Goal: Information Seeking & Learning: Learn about a topic

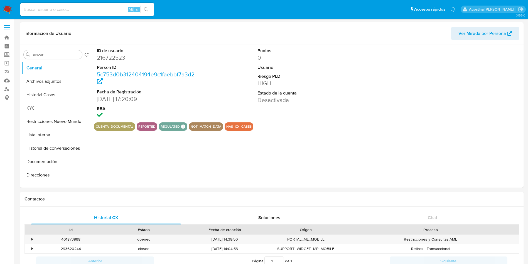
select select "10"
click at [45, 82] on button "Archivos adjuntos" at bounding box center [53, 81] width 65 height 13
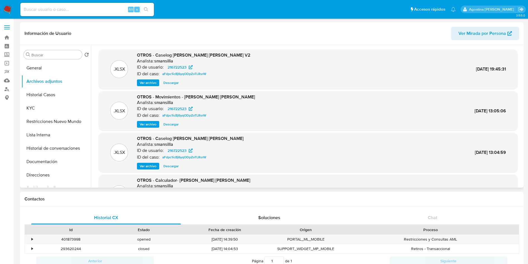
click at [139, 84] on button "Ver archivo" at bounding box center [148, 82] width 22 height 7
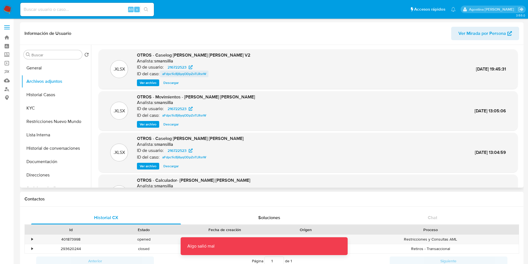
click at [197, 75] on span "aFdpc1icBj6yqODpZoTLRsrW" at bounding box center [184, 73] width 44 height 7
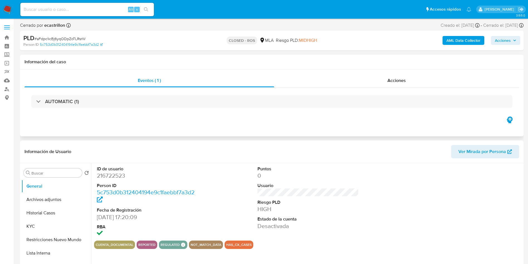
select select "10"
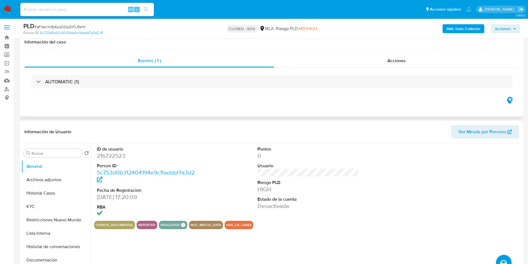
scroll to position [42, 0]
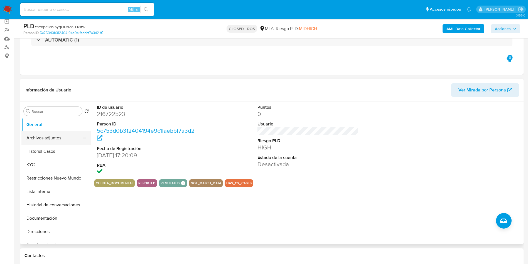
click at [66, 135] on button "Archivos adjuntos" at bounding box center [53, 137] width 65 height 13
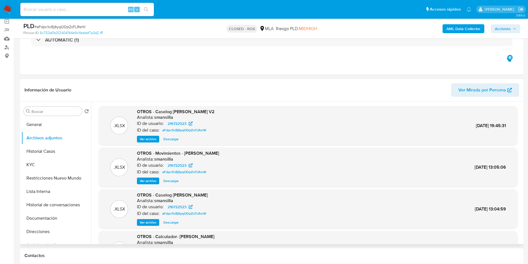
scroll to position [0, 0]
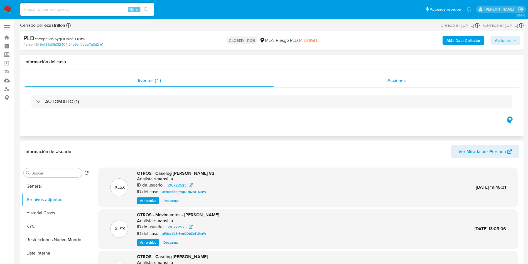
click at [381, 75] on div "Acciones" at bounding box center [396, 80] width 245 height 13
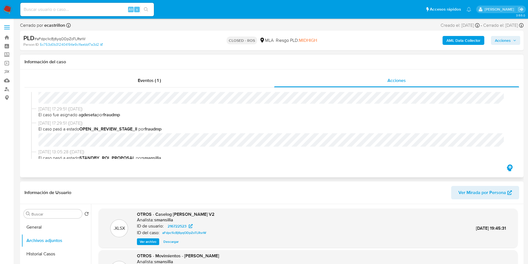
scroll to position [251, 0]
click at [139, 112] on span "Caselog Franco Nicolas Alvarez Atencio V2 .xlsx" at bounding box center [121, 113] width 52 height 7
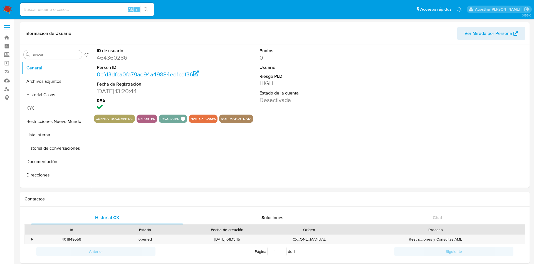
select select "10"
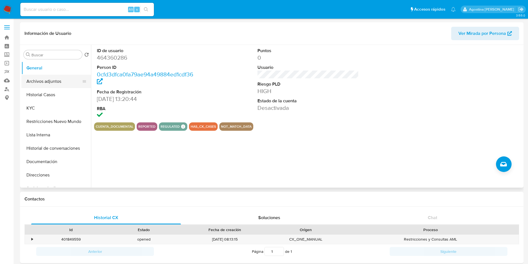
click at [57, 83] on button "Archivos adjuntos" at bounding box center [53, 81] width 65 height 13
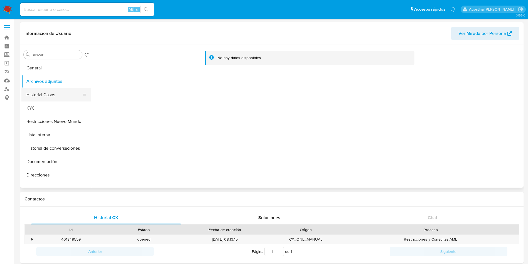
click at [62, 90] on button "Historial Casos" at bounding box center [53, 94] width 65 height 13
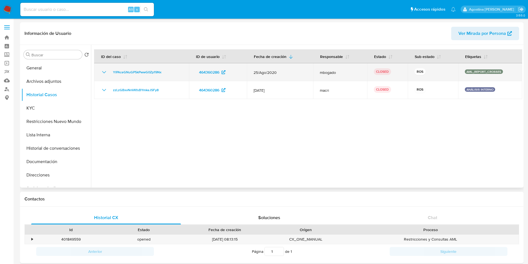
click at [106, 72] on icon "Mostrar/Ocultar" at bounding box center [104, 72] width 7 height 7
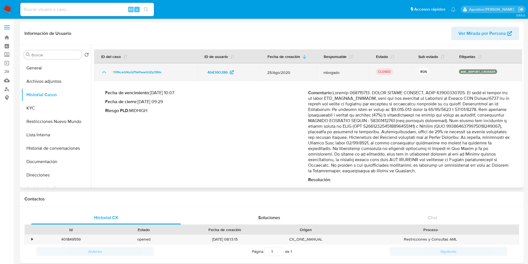
click at [103, 73] on icon "Mostrar/Ocultar" at bounding box center [104, 72] width 7 height 7
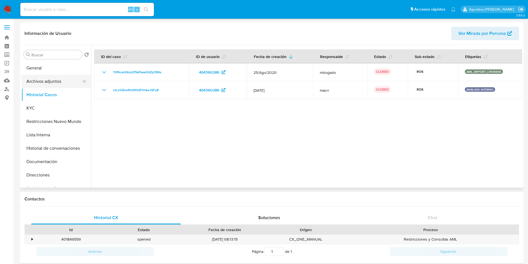
click at [58, 78] on button "Archivos adjuntos" at bounding box center [53, 81] width 65 height 13
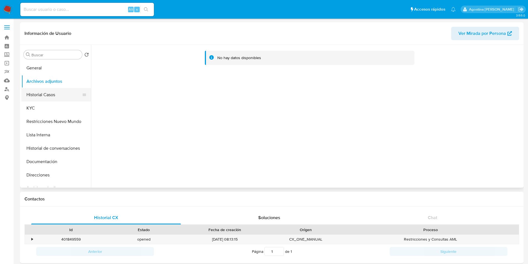
click at [53, 92] on button "Historial Casos" at bounding box center [53, 94] width 65 height 13
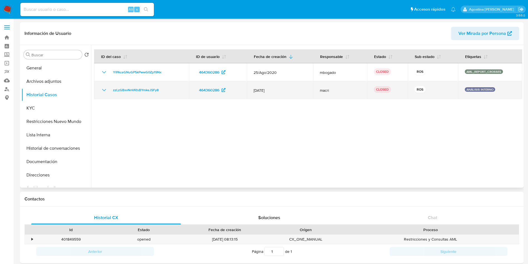
click at [105, 90] on icon "Mostrar/Ocultar" at bounding box center [104, 90] width 7 height 7
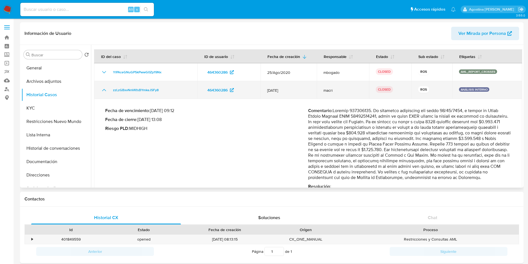
click at [105, 90] on icon "Mostrar/Ocultar" at bounding box center [104, 90] width 4 height 2
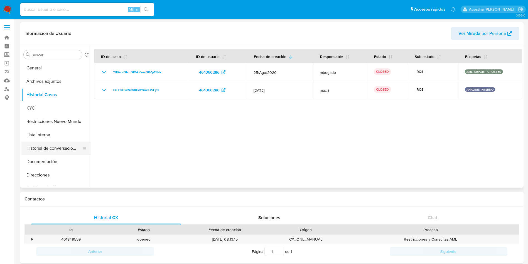
click at [53, 147] on button "Historial de conversaciones" at bounding box center [53, 147] width 65 height 13
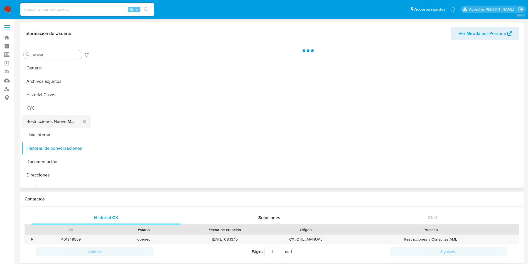
click at [56, 124] on button "Restricciones Nuevo Mundo" at bounding box center [53, 121] width 65 height 13
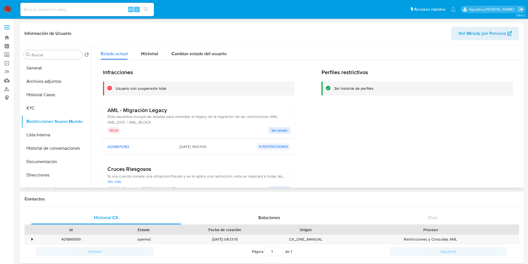
scroll to position [42, 0]
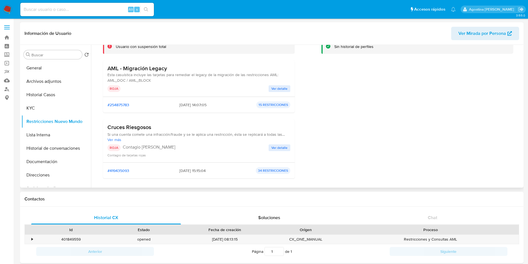
click at [274, 149] on span "Ver detalle" at bounding box center [279, 148] width 16 height 6
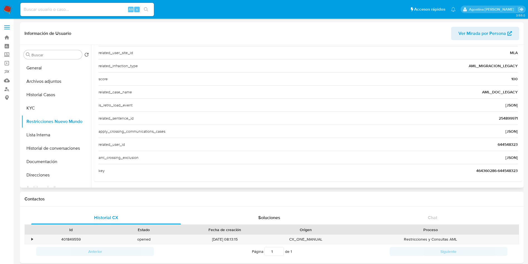
scroll to position [215, 0]
click at [507, 143] on span "644548323" at bounding box center [508, 143] width 20 height 6
click at [99, 11] on input at bounding box center [87, 9] width 134 height 7
paste input "644548323"
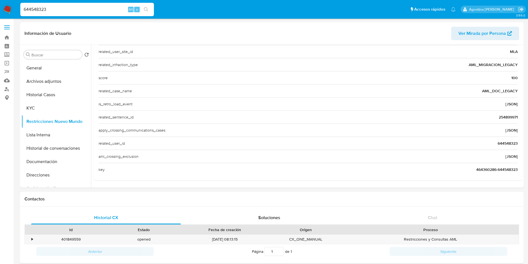
type input "644548323"
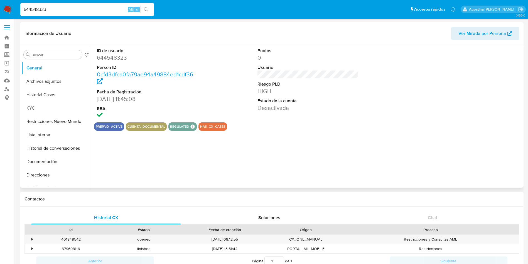
select select "10"
click at [62, 79] on button "Archivos adjuntos" at bounding box center [53, 81] width 65 height 13
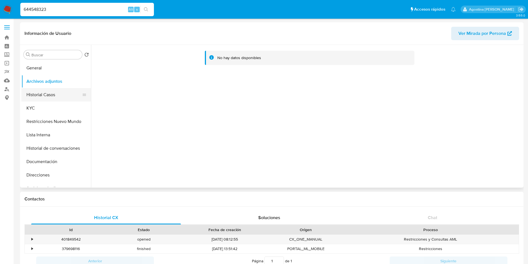
click at [43, 92] on button "Historial Casos" at bounding box center [53, 94] width 65 height 13
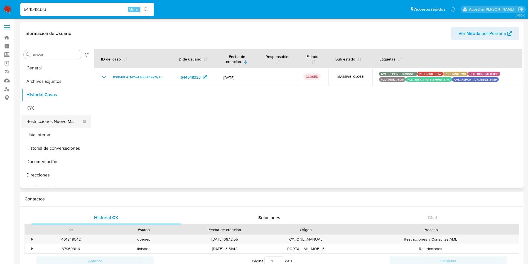
click at [47, 117] on button "Restricciones Nuevo Mundo" at bounding box center [53, 121] width 65 height 13
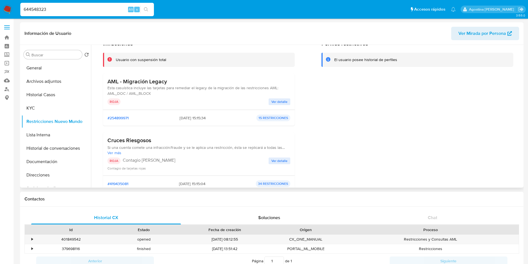
scroll to position [42, 0]
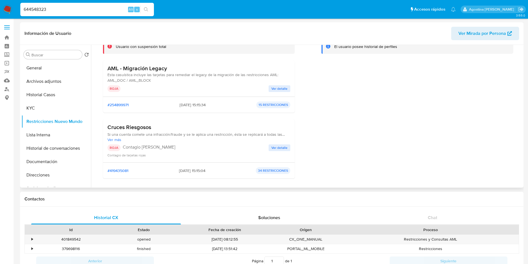
click at [272, 151] on div "ROJA Contagio Tarjetas Rojas Ver detalle Contagio de tarjetas rojas" at bounding box center [198, 150] width 183 height 13
click at [274, 149] on span "Ver detalle" at bounding box center [279, 148] width 16 height 6
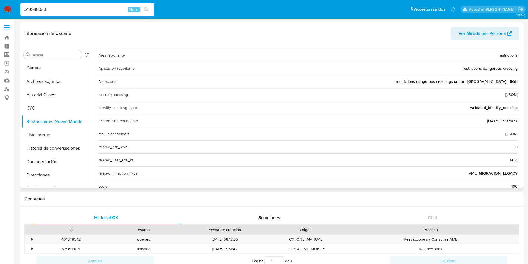
scroll to position [209, 0]
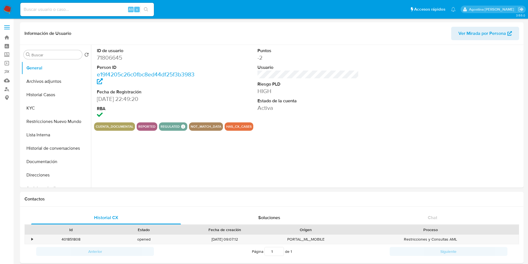
select select "10"
click at [61, 78] on button "Archivos adjuntos" at bounding box center [53, 81] width 65 height 13
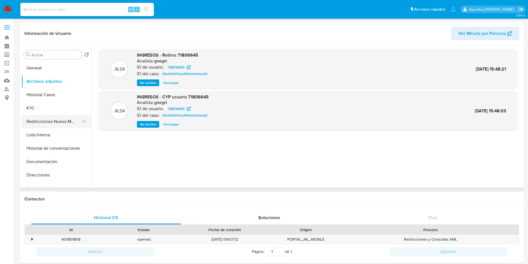
click at [58, 119] on button "Restricciones Nuevo Mundo" at bounding box center [53, 121] width 65 height 13
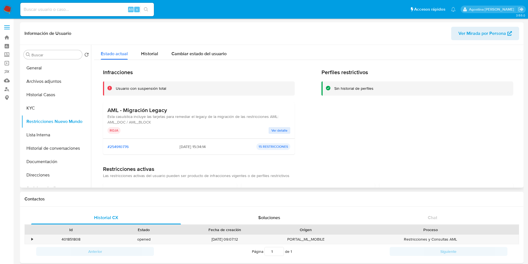
click at [273, 131] on span "Ver detalle" at bounding box center [279, 130] width 16 height 6
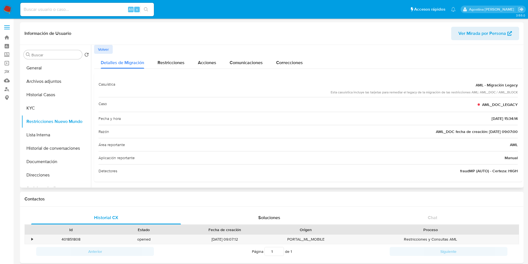
scroll to position [1, 0]
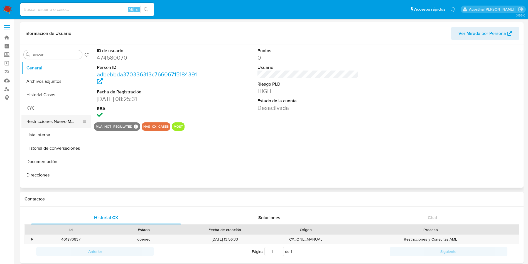
select select "10"
click at [53, 133] on button "Lista Interna" at bounding box center [53, 134] width 65 height 13
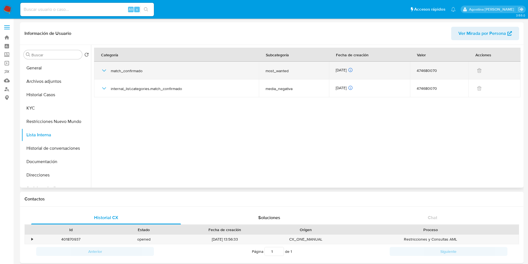
click at [102, 70] on icon "button" at bounding box center [104, 70] width 7 height 7
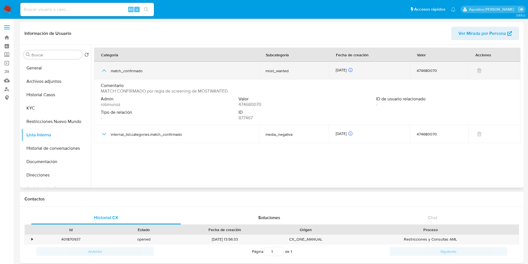
click at [102, 70] on icon "button" at bounding box center [104, 70] width 7 height 7
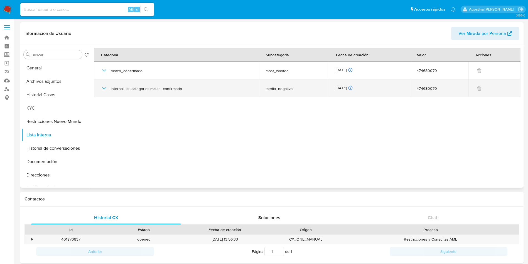
click at [102, 87] on icon "button" at bounding box center [104, 88] width 4 height 2
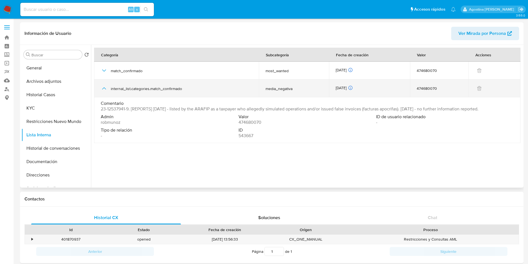
click at [102, 87] on icon "button" at bounding box center [104, 88] width 7 height 7
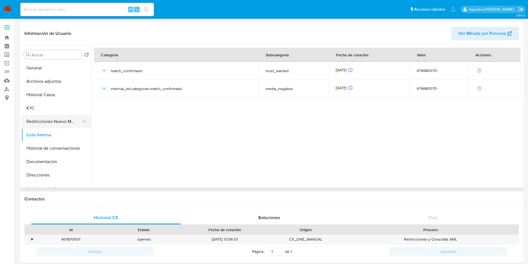
click at [55, 120] on button "Restricciones Nuevo Mundo" at bounding box center [53, 121] width 65 height 13
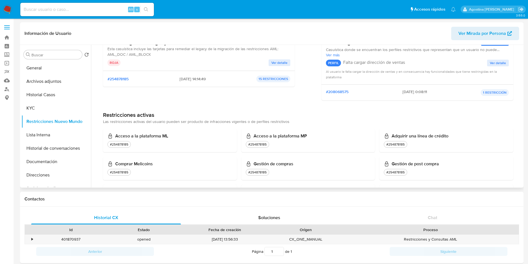
scroll to position [125, 0]
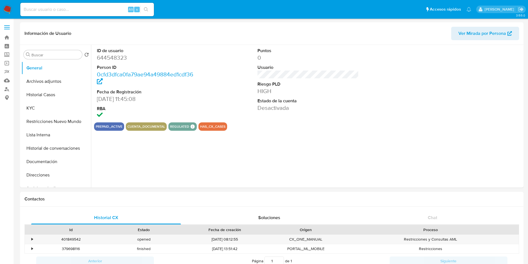
select select "10"
click at [49, 82] on button "Archivos adjuntos" at bounding box center [53, 81] width 65 height 13
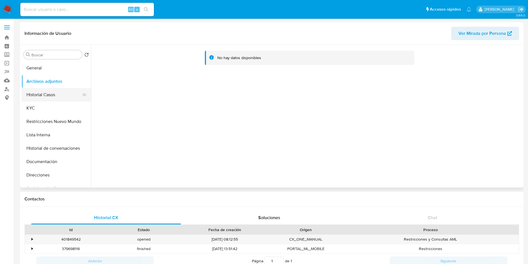
click at [50, 90] on button "Historial Casos" at bounding box center [53, 94] width 65 height 13
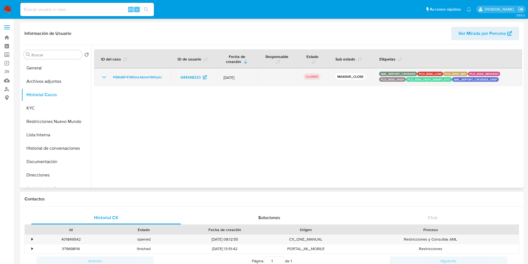
click at [102, 76] on icon "Mostrar/Ocultar" at bounding box center [104, 77] width 7 height 7
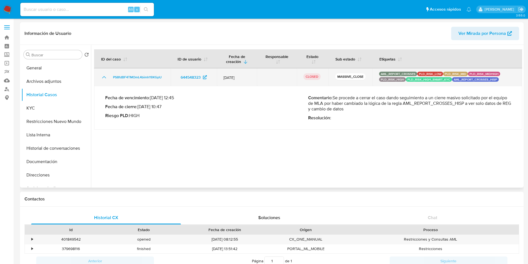
click at [102, 76] on icon "Mostrar/Ocultar" at bounding box center [104, 77] width 7 height 7
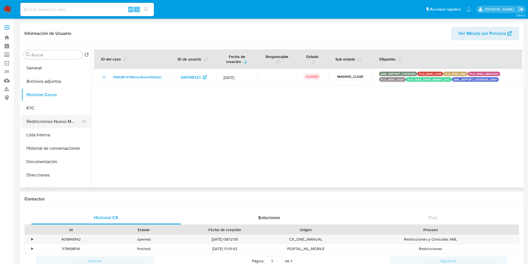
click at [58, 121] on button "Restricciones Nuevo Mundo" at bounding box center [53, 121] width 65 height 13
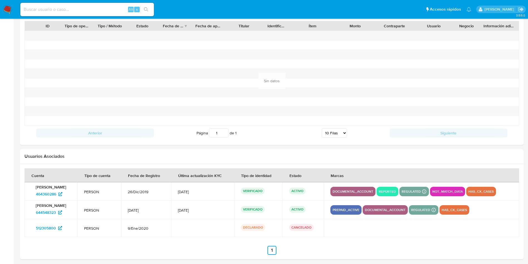
scroll to position [543, 0]
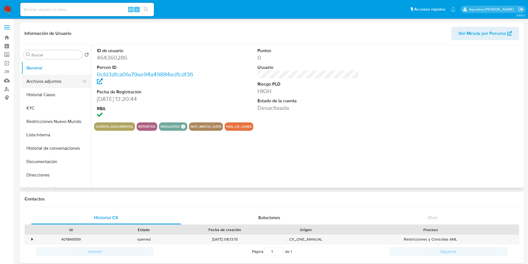
select select "10"
click at [44, 80] on button "Archivos adjuntos" at bounding box center [53, 81] width 65 height 13
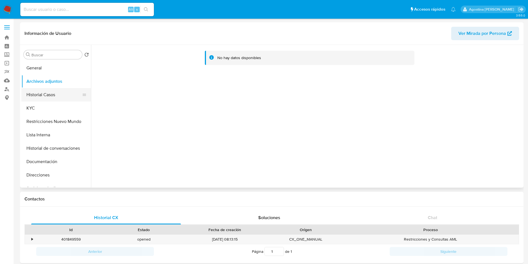
click at [44, 88] on button "Historial Casos" at bounding box center [53, 94] width 65 height 13
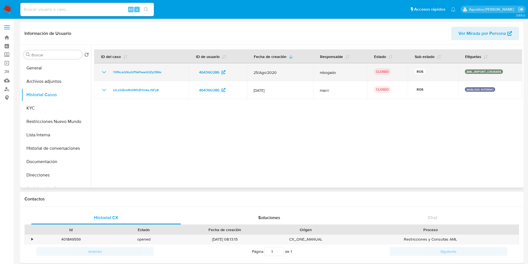
click at [104, 70] on icon "Mostrar/Ocultar" at bounding box center [104, 72] width 7 height 7
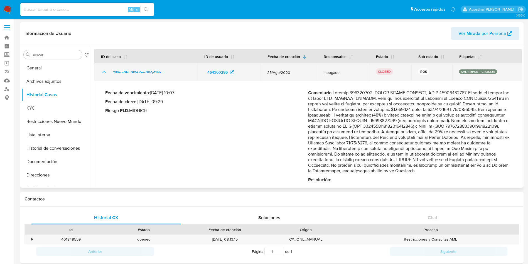
click at [103, 75] on icon "Mostrar/Ocultar" at bounding box center [104, 72] width 7 height 7
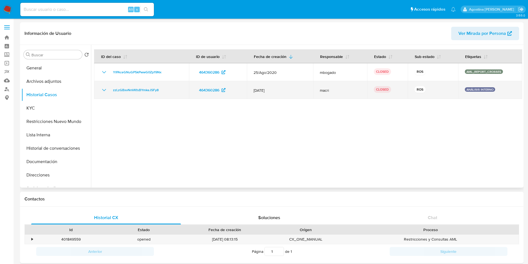
click at [107, 90] on icon "Mostrar/Ocultar" at bounding box center [104, 90] width 7 height 7
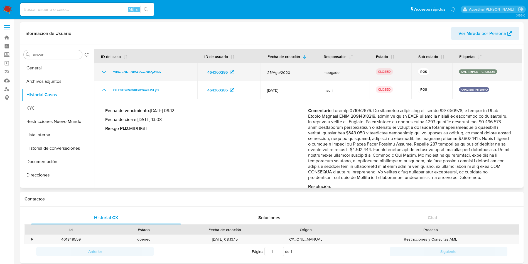
drag, startPoint x: 106, startPoint y: 89, endPoint x: 111, endPoint y: 67, distance: 22.0
click at [106, 89] on icon "Mostrar/Ocultar" at bounding box center [104, 90] width 7 height 7
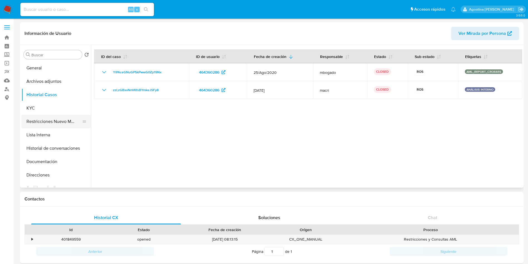
click at [58, 116] on button "Restricciones Nuevo Mundo" at bounding box center [53, 121] width 65 height 13
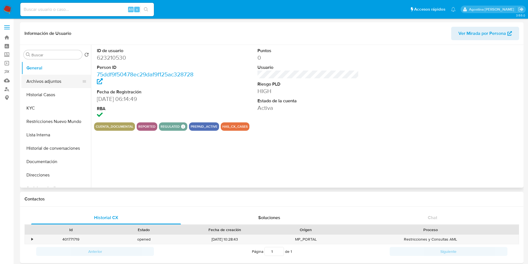
select select "10"
click at [53, 84] on button "Archivos adjuntos" at bounding box center [53, 81] width 65 height 13
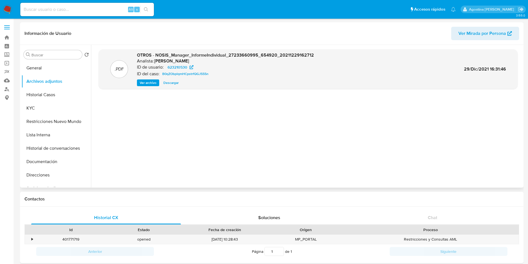
click at [141, 127] on div ".PDF OTROS - NOSIS_Manager_InformeIndividual_27233660995_654920_20211229162712 …" at bounding box center [308, 116] width 419 height 134
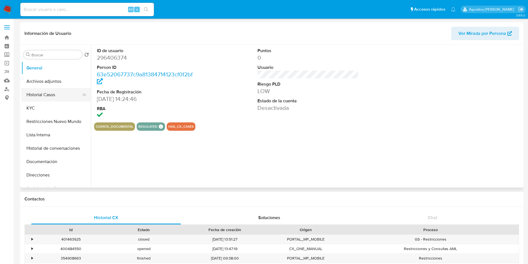
select select "10"
click at [50, 87] on button "Archivos adjuntos" at bounding box center [53, 81] width 65 height 13
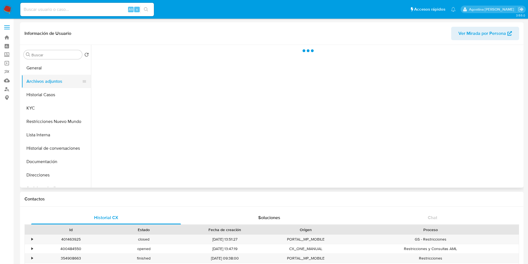
click at [49, 81] on button "Archivos adjuntos" at bounding box center [53, 81] width 65 height 13
click at [53, 86] on button "Archivos adjuntos" at bounding box center [53, 81] width 65 height 13
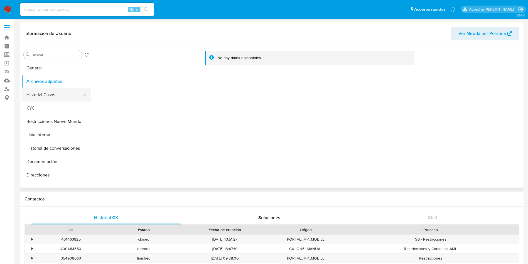
click at [62, 94] on button "Historial Casos" at bounding box center [53, 94] width 65 height 13
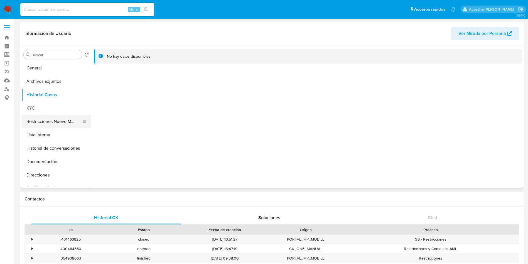
click at [72, 116] on button "Restricciones Nuevo Mundo" at bounding box center [53, 121] width 65 height 13
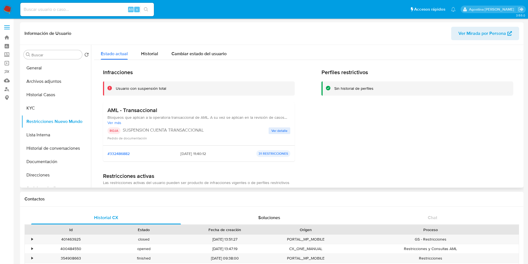
click at [276, 127] on div "AML - Transaccional Bloqueos que aplican a la operatoria transaccional de AML. …" at bounding box center [198, 124] width 183 height 34
click at [280, 131] on span "Ver detalle" at bounding box center [279, 131] width 16 height 6
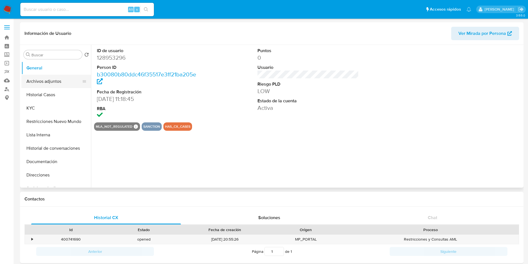
click at [60, 82] on button "Archivos adjuntos" at bounding box center [53, 81] width 65 height 13
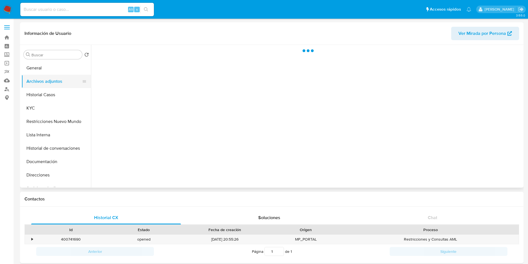
select select "10"
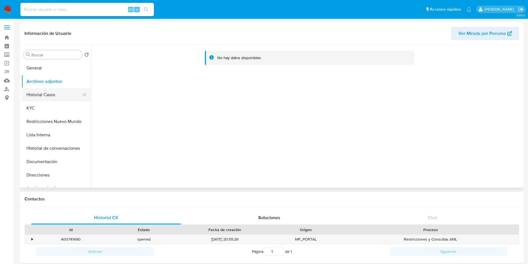
click at [67, 89] on button "Historial Casos" at bounding box center [53, 94] width 65 height 13
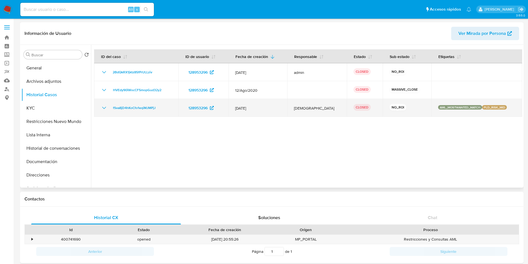
click at [103, 108] on icon "Mostrar/Ocultar" at bounding box center [104, 107] width 7 height 7
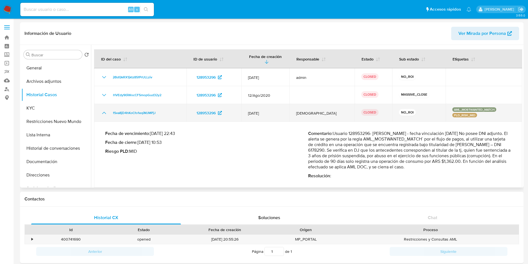
click at [103, 108] on td "fSva8jD4hKoCfo1eqiMJMPjJ" at bounding box center [140, 113] width 92 height 18
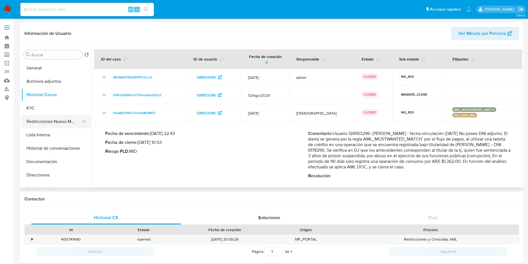
click at [55, 120] on button "Restricciones Nuevo Mundo" at bounding box center [53, 121] width 65 height 13
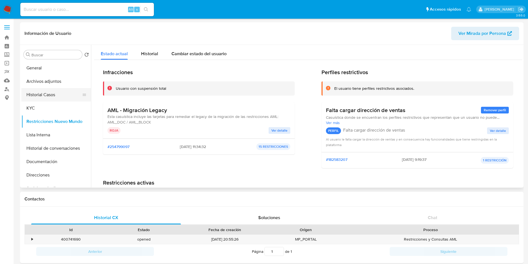
click at [56, 97] on button "Historial Casos" at bounding box center [53, 94] width 65 height 13
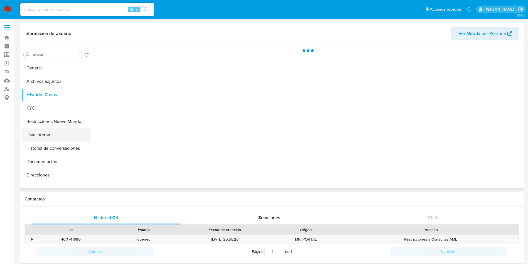
click at [58, 131] on button "Lista Interna" at bounding box center [53, 134] width 65 height 13
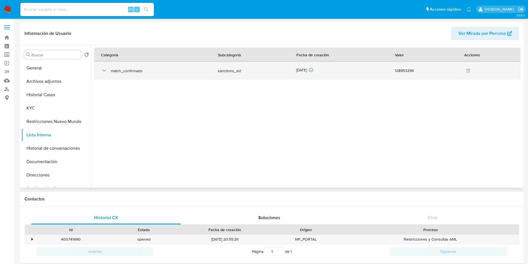
click at [100, 72] on td "match_confirmado" at bounding box center [152, 71] width 117 height 18
click at [103, 72] on icon "button" at bounding box center [104, 70] width 7 height 7
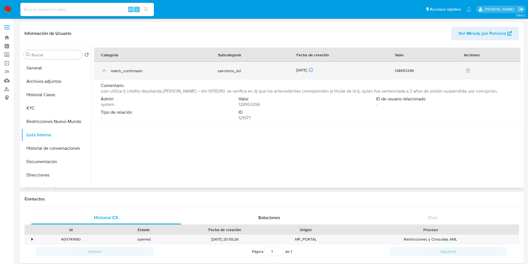
click at [103, 72] on icon "button" at bounding box center [104, 70] width 7 height 7
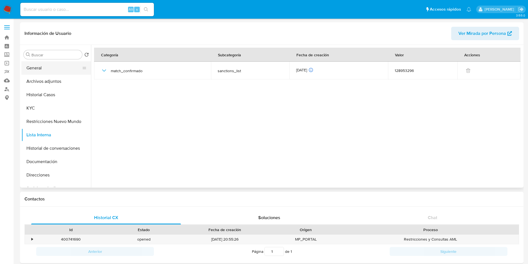
click at [55, 70] on button "General" at bounding box center [53, 67] width 65 height 13
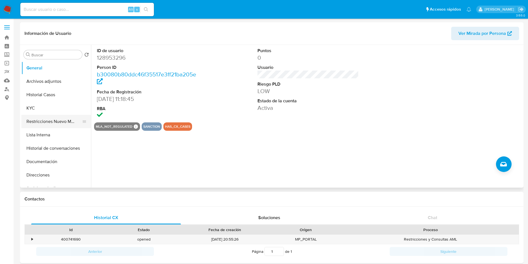
click at [57, 122] on button "Restricciones Nuevo Mundo" at bounding box center [53, 121] width 65 height 13
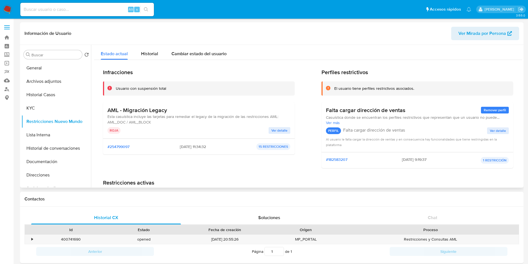
click at [271, 133] on span "Ver detalle" at bounding box center [279, 130] width 16 height 6
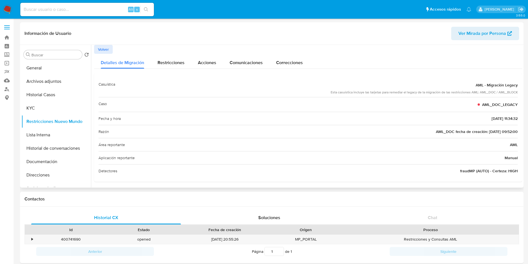
click at [105, 50] on span "Volver" at bounding box center [103, 49] width 11 height 8
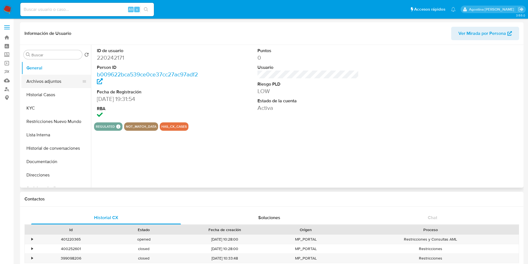
click at [55, 81] on button "Archivos adjuntos" at bounding box center [53, 81] width 65 height 13
select select "10"
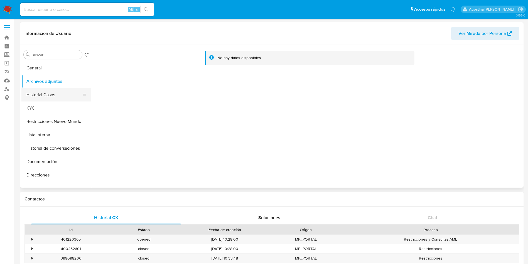
click at [60, 94] on button "Historial Casos" at bounding box center [53, 94] width 65 height 13
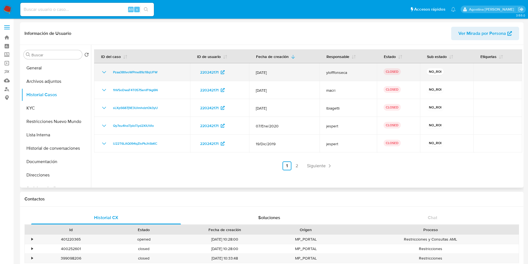
click at [102, 72] on icon "Mostrar/Ocultar" at bounding box center [104, 72] width 7 height 7
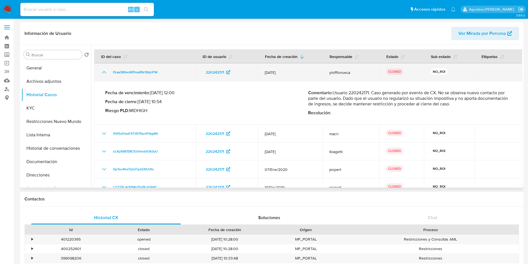
click at [102, 72] on icon "Mostrar/Ocultar" at bounding box center [104, 72] width 7 height 7
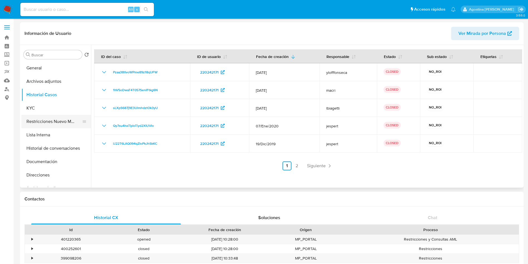
click at [63, 125] on button "Restricciones Nuevo Mundo" at bounding box center [53, 121] width 65 height 13
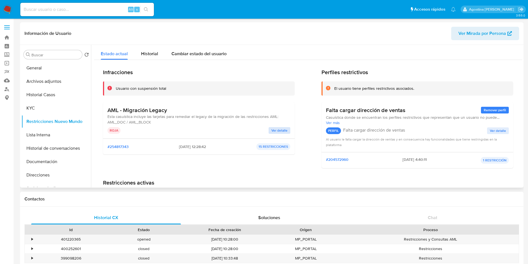
click at [276, 134] on div "AML - Migración Legacy Esta casuística incluye las tarjetas para remediar el le…" at bounding box center [199, 120] width 192 height 36
click at [277, 132] on span "Ver detalle" at bounding box center [279, 130] width 16 height 6
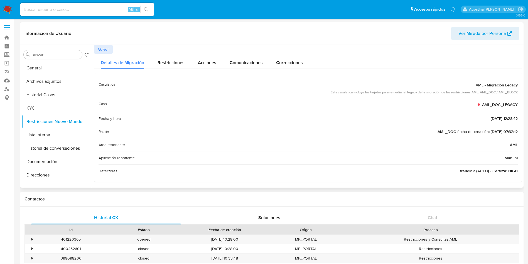
click at [111, 46] on button "Volver" at bounding box center [103, 49] width 19 height 9
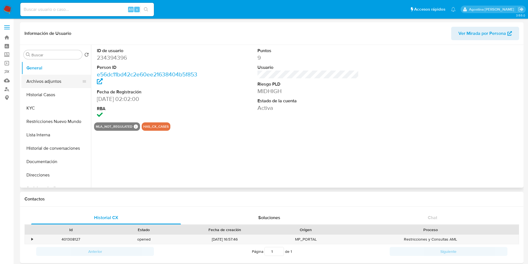
click at [60, 86] on button "Archivos adjuntos" at bounding box center [53, 81] width 65 height 13
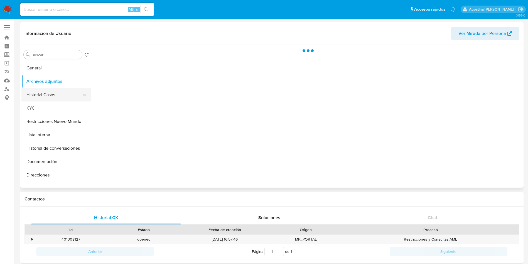
select select "10"
click at [66, 94] on button "Historial Casos" at bounding box center [53, 94] width 65 height 13
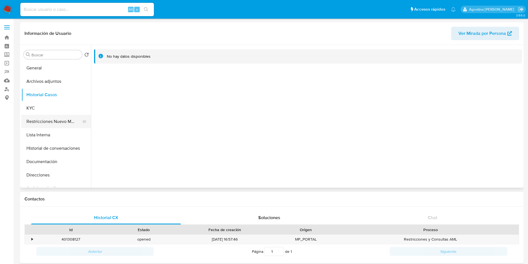
click at [55, 122] on button "Restricciones Nuevo Mundo" at bounding box center [53, 121] width 65 height 13
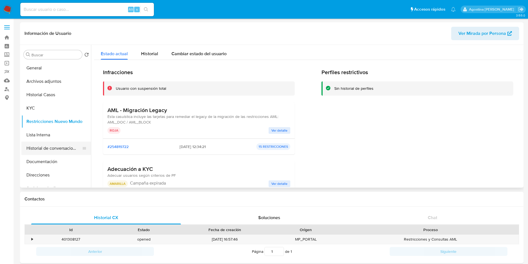
click at [63, 152] on button "Historial de conversaciones" at bounding box center [53, 147] width 65 height 13
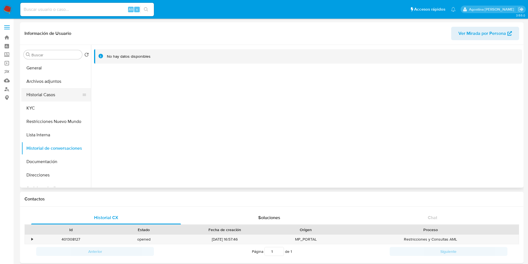
click at [62, 96] on button "Historial Casos" at bounding box center [53, 94] width 65 height 13
click at [63, 124] on button "Restricciones Nuevo Mundo" at bounding box center [53, 121] width 65 height 13
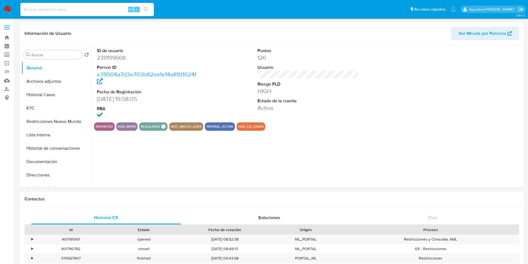
select select "10"
click at [48, 75] on button "Archivos adjuntos" at bounding box center [53, 81] width 65 height 13
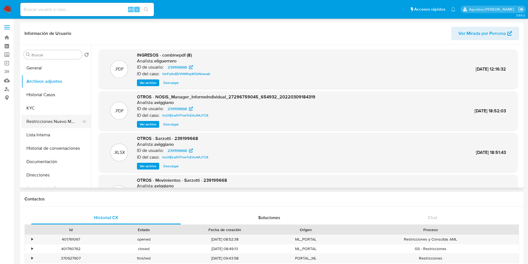
click at [67, 121] on button "Restricciones Nuevo Mundo" at bounding box center [53, 121] width 65 height 13
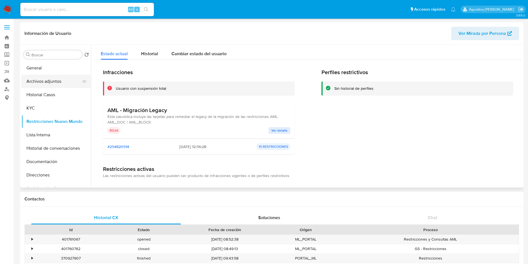
click at [54, 85] on button "Archivos adjuntos" at bounding box center [53, 81] width 65 height 13
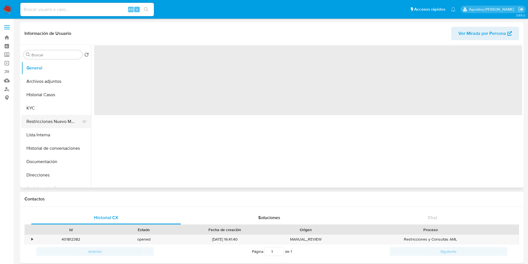
select select "10"
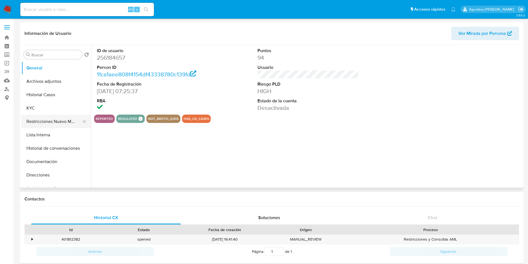
click at [56, 118] on button "Restricciones Nuevo Mundo" at bounding box center [53, 121] width 65 height 13
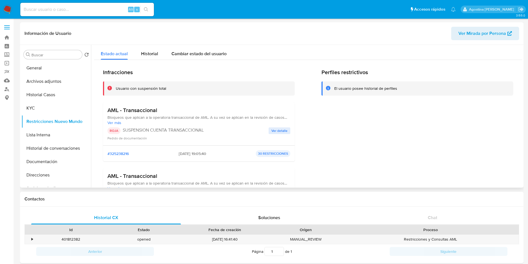
click at [282, 134] on div "ROJA SUSPENSION CUENTA TRANSACCIONAL Ver detalle Pedido de documentación" at bounding box center [198, 133] width 183 height 13
click at [277, 131] on span "Ver detalle" at bounding box center [279, 131] width 16 height 6
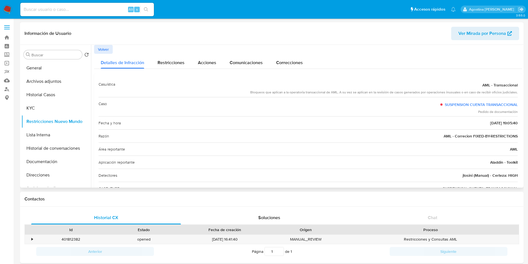
scroll to position [32, 0]
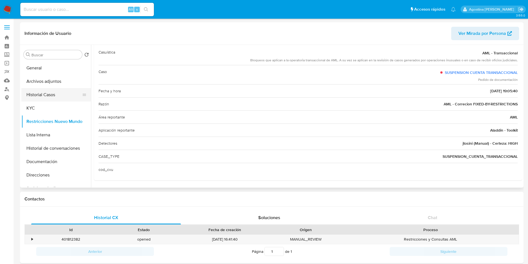
click at [55, 100] on button "Historial Casos" at bounding box center [53, 94] width 65 height 13
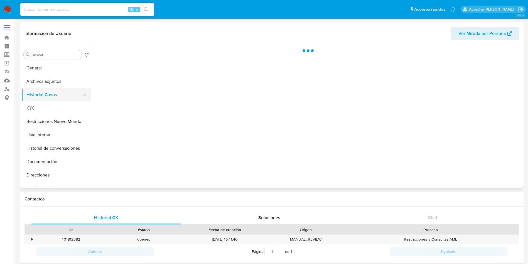
scroll to position [0, 0]
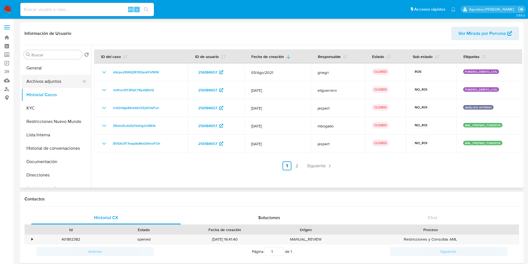
click at [60, 79] on button "Archivos adjuntos" at bounding box center [53, 81] width 65 height 13
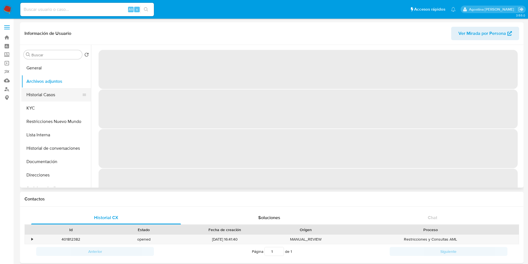
click at [63, 91] on button "Historial Casos" at bounding box center [53, 94] width 65 height 13
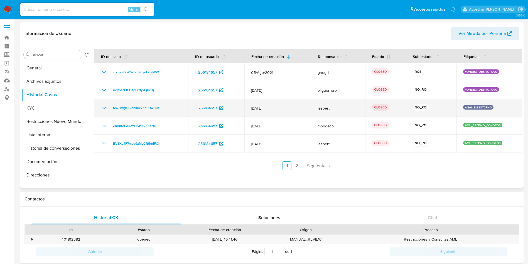
click at [103, 106] on icon "Mostrar/Ocultar" at bounding box center [104, 107] width 7 height 7
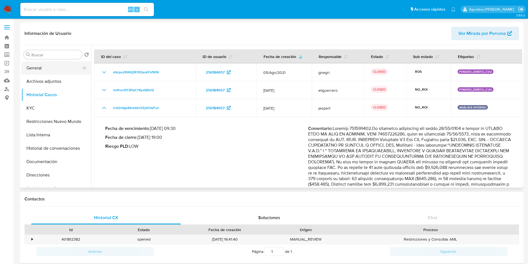
click at [60, 74] on button "General" at bounding box center [53, 67] width 65 height 13
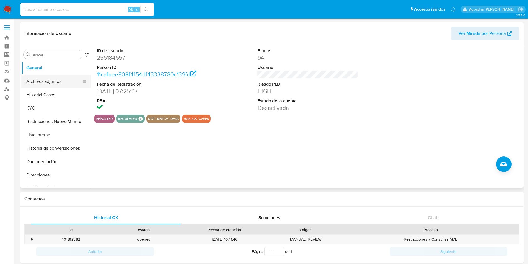
click at [59, 85] on button "Archivos adjuntos" at bounding box center [53, 81] width 65 height 13
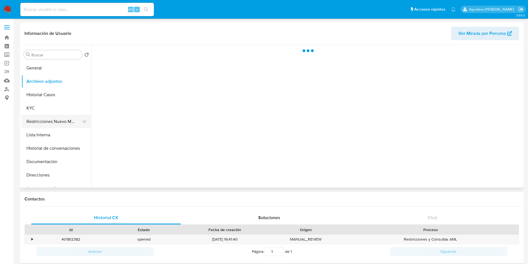
click at [68, 121] on button "Restricciones Nuevo Mundo" at bounding box center [53, 121] width 65 height 13
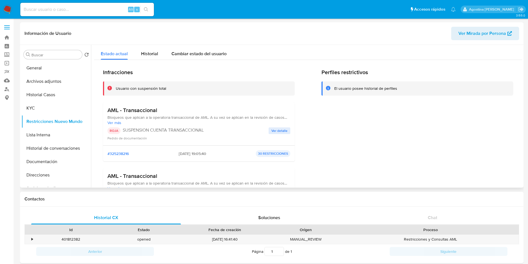
click at [274, 130] on span "Ver detalle" at bounding box center [279, 131] width 16 height 6
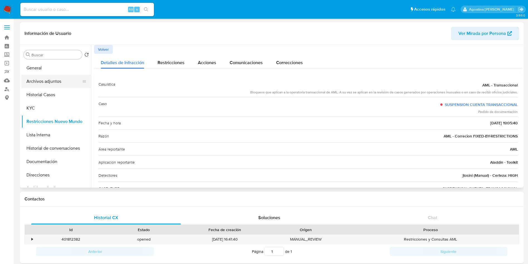
click at [38, 82] on button "Archivos adjuntos" at bounding box center [53, 81] width 65 height 13
